Goal: Information Seeking & Learning: Find specific fact

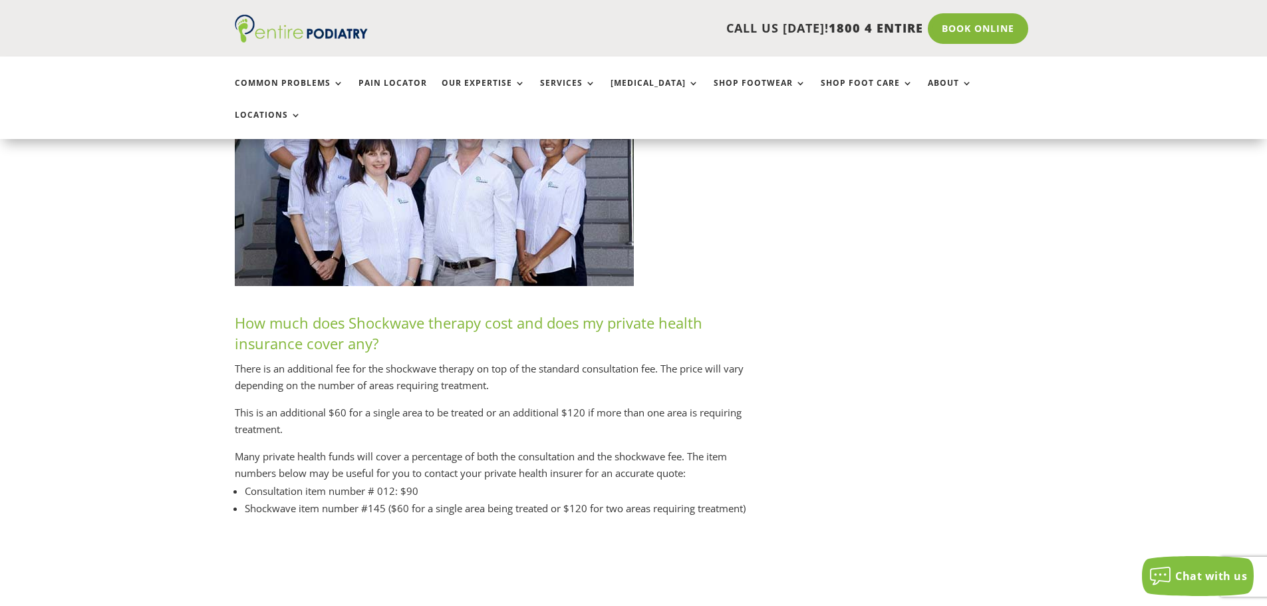
scroll to position [5958, 0]
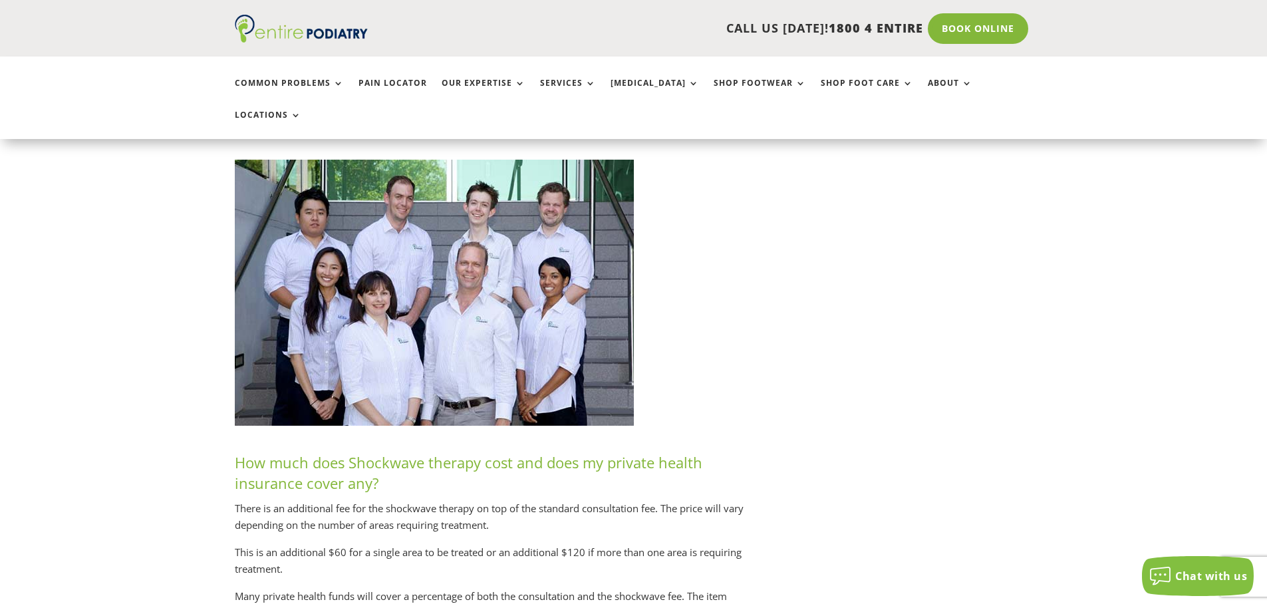
drag, startPoint x: 944, startPoint y: 356, endPoint x: 916, endPoint y: 229, distance: 130.0
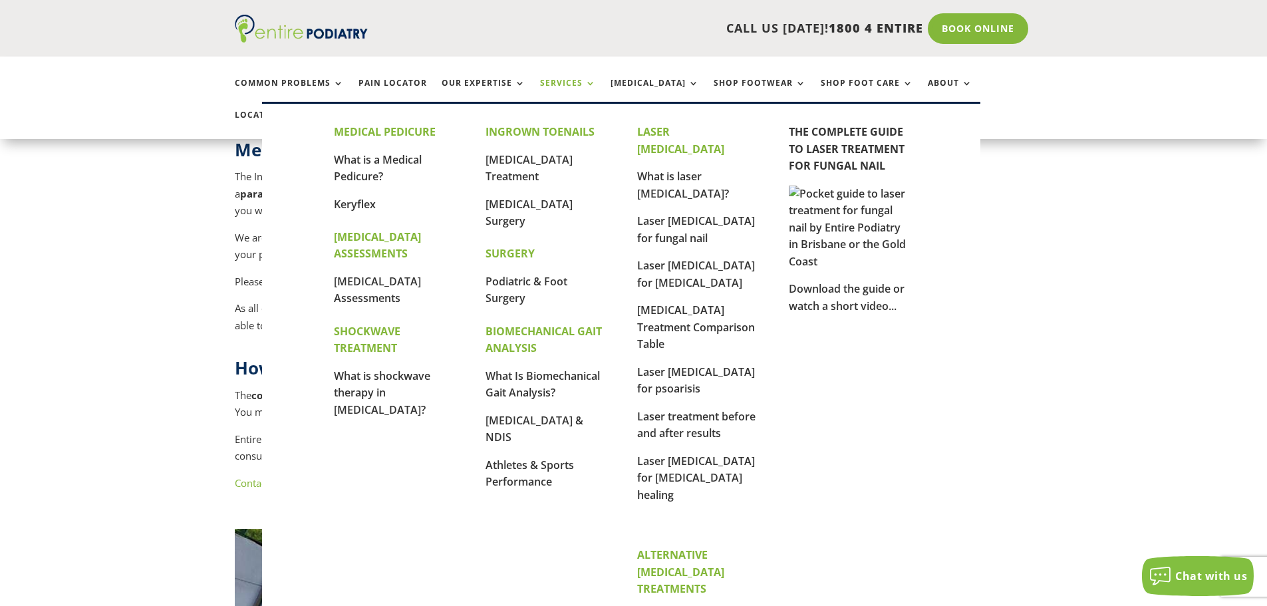
click at [548, 88] on link "Services" at bounding box center [568, 92] width 56 height 29
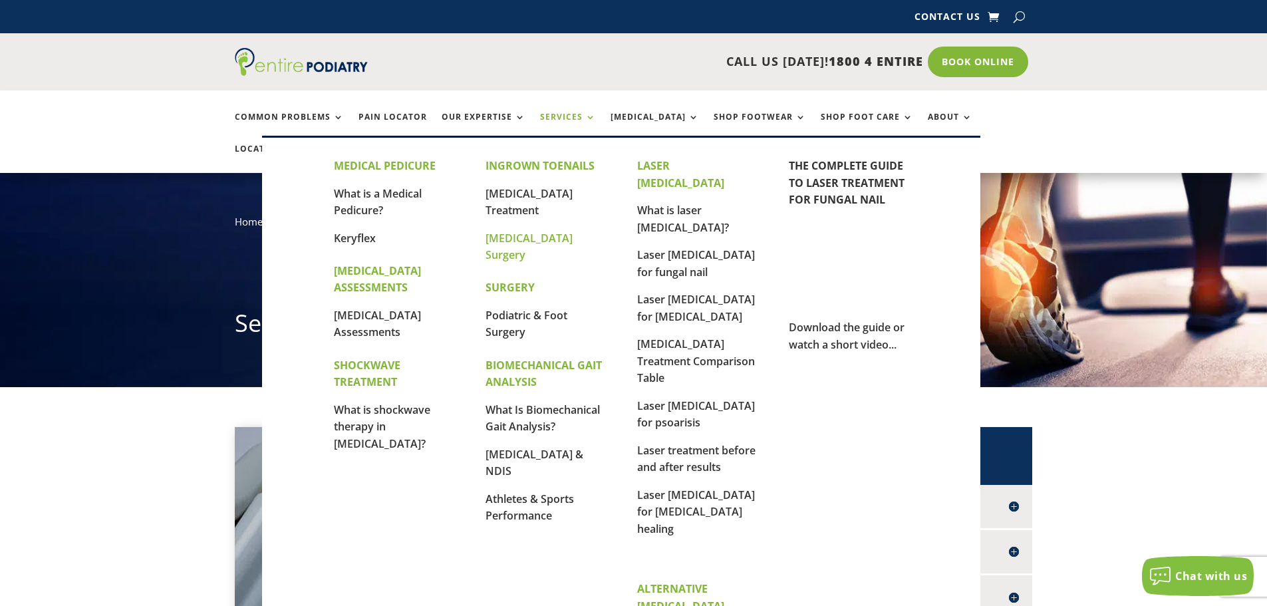
click at [541, 242] on link "[MEDICAL_DATA] Surgery" at bounding box center [528, 247] width 87 height 32
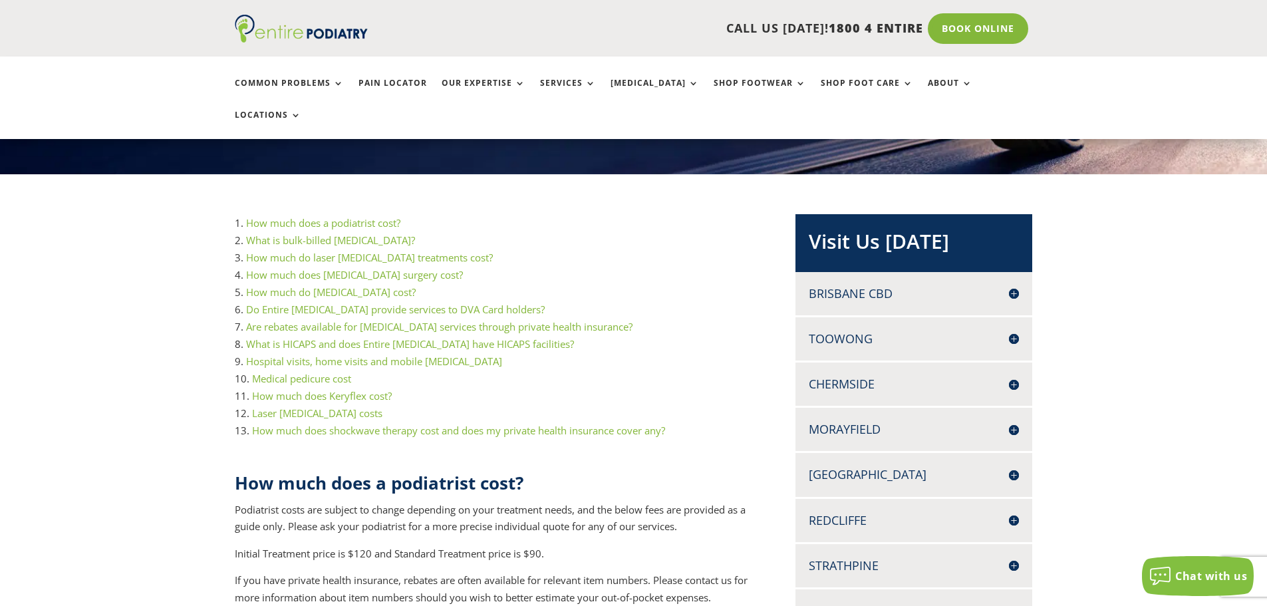
click at [437, 268] on link "How much does [MEDICAL_DATA] surgery cost?" at bounding box center [354, 274] width 217 height 13
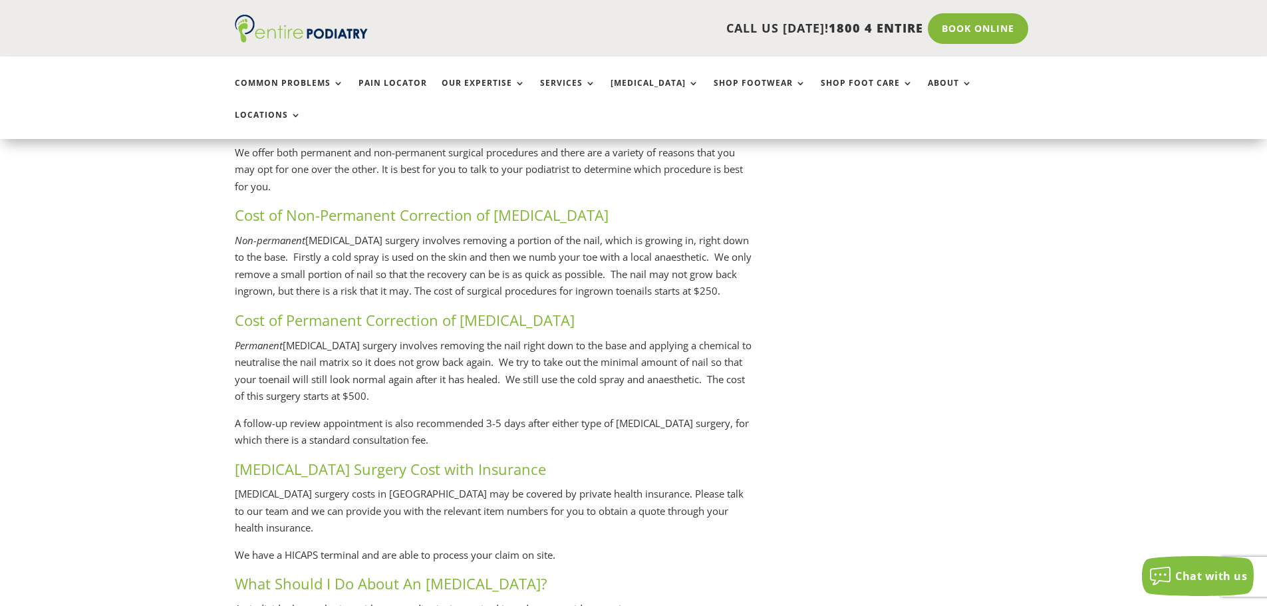
scroll to position [2784, 0]
